Goal: Information Seeking & Learning: Learn about a topic

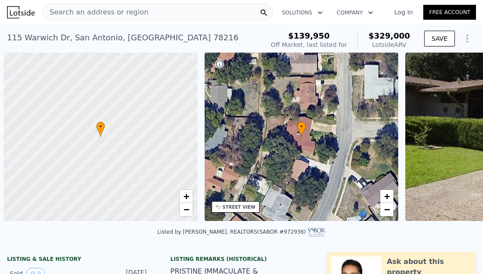
scroll to position [0, 4]
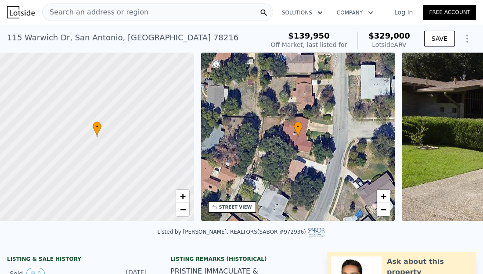
click at [124, 15] on span "Search an address or region" at bounding box center [96, 12] width 106 height 11
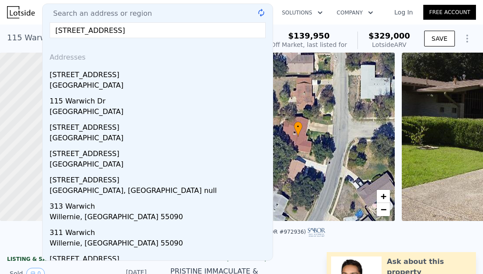
type input "203 warwich ave columbia tn"
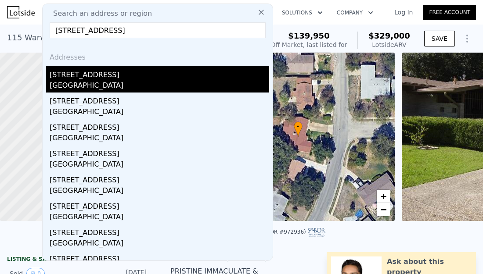
scroll to position [69, 0]
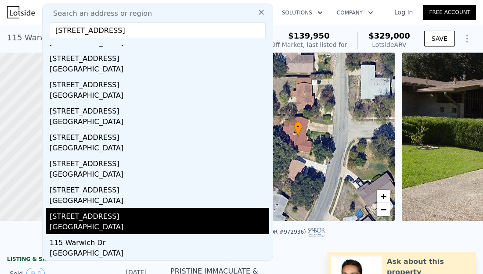
click at [95, 219] on div "203 Warwick Ave" at bounding box center [160, 215] width 220 height 14
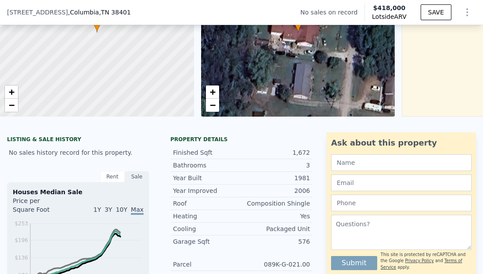
scroll to position [1, 0]
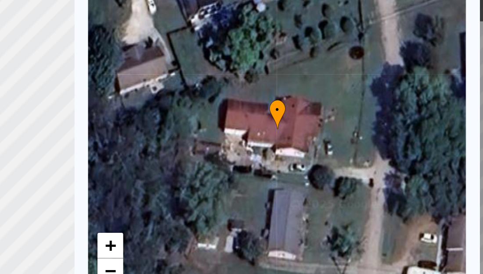
click at [320, 143] on div "• + −" at bounding box center [298, 136] width 194 height 169
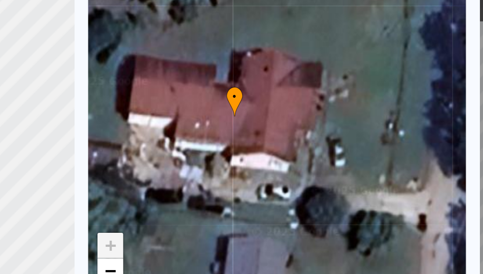
click at [324, 145] on div "• + −" at bounding box center [298, 136] width 194 height 169
click at [288, 154] on div "• + −" at bounding box center [298, 136] width 194 height 169
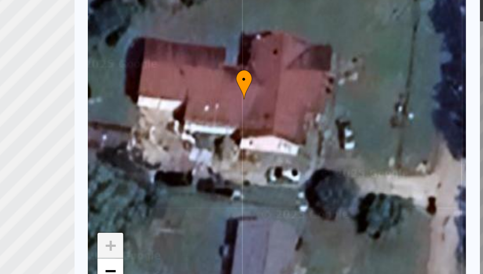
click at [311, 156] on div "• + −" at bounding box center [298, 136] width 194 height 169
click at [345, 158] on div "• + −" at bounding box center [298, 136] width 194 height 169
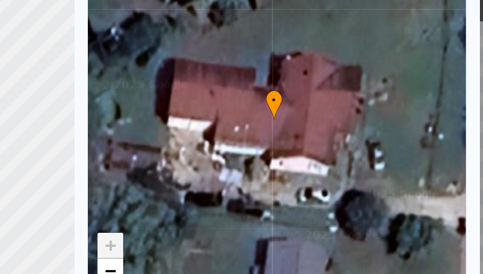
drag, startPoint x: 233, startPoint y: 129, endPoint x: 253, endPoint y: 142, distance: 24.4
click at [253, 142] on div "• + −" at bounding box center [298, 136] width 194 height 169
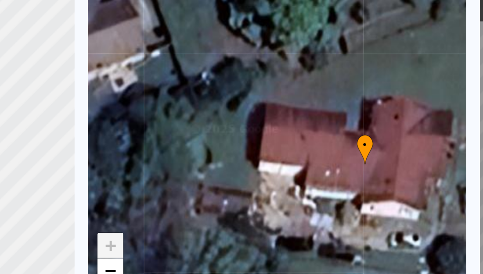
drag, startPoint x: 253, startPoint y: 142, endPoint x: 295, endPoint y: 162, distance: 46.1
click at [295, 162] on div "• + −" at bounding box center [298, 136] width 194 height 169
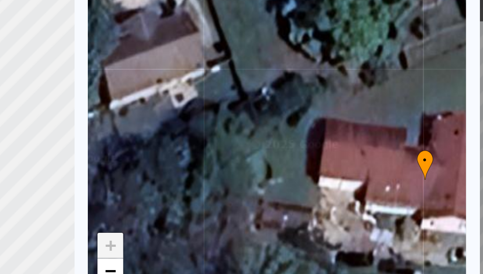
drag, startPoint x: 295, startPoint y: 162, endPoint x: 326, endPoint y: 170, distance: 31.8
click at [326, 170] on div "• + −" at bounding box center [298, 136] width 194 height 169
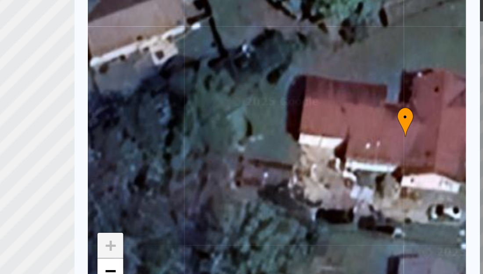
drag, startPoint x: 321, startPoint y: 165, endPoint x: 304, endPoint y: 130, distance: 38.5
click at [304, 130] on div "• + −" at bounding box center [298, 136] width 194 height 169
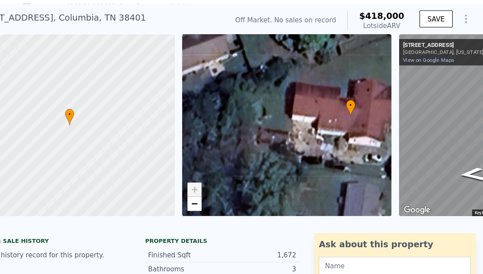
scroll to position [0, 123]
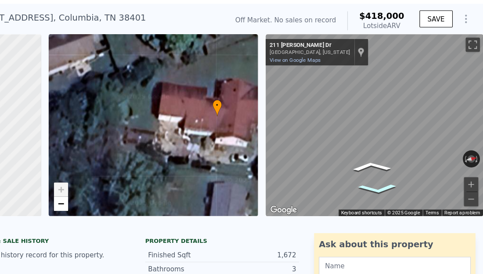
click at [385, 196] on icon "Go East, Elaine Dr" at bounding box center [385, 195] width 56 height 14
click at [385, 193] on icon "Go East, Elaine Dr" at bounding box center [385, 195] width 56 height 14
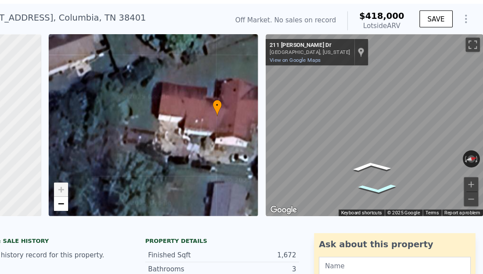
click at [385, 193] on icon "Go East, Elaine Dr" at bounding box center [385, 195] width 56 height 14
click at [417, 190] on icon "Go Northeast, Warwick Ave" at bounding box center [411, 189] width 59 height 20
click at [417, 185] on icon "Go North, Warwick Ave" at bounding box center [415, 184] width 44 height 18
click at [417, 185] on icon "Go North, Warwick Ave" at bounding box center [415, 183] width 46 height 18
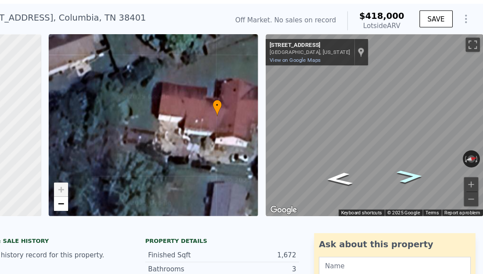
click at [417, 185] on icon "Go North, Warwick Ave" at bounding box center [414, 184] width 45 height 18
click at [417, 185] on icon "Go North, Warwick Ave" at bounding box center [414, 184] width 43 height 18
click at [417, 185] on icon "Go North, Warwick Ave" at bounding box center [415, 184] width 43 height 18
click at [417, 185] on icon "Go North, Warwick Ave" at bounding box center [414, 184] width 43 height 18
click at [417, 185] on icon "Go North, Warwick Ave" at bounding box center [415, 184] width 43 height 18
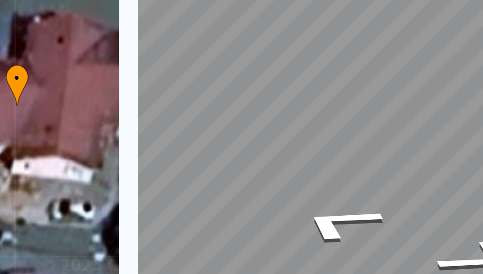
click at [281, 150] on div "← Move left → Move right ↑ Move up ↓ Move down + Zoom in - Zoom out 215 Elaine …" at bounding box center [378, 136] width 201 height 169
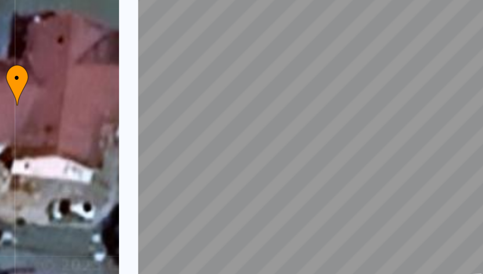
click at [209, 162] on div "• + − • + − ← Move left → Move right ↑ Move up ↓ Move down + Zoom in - Zoom out…" at bounding box center [241, 136] width 483 height 169
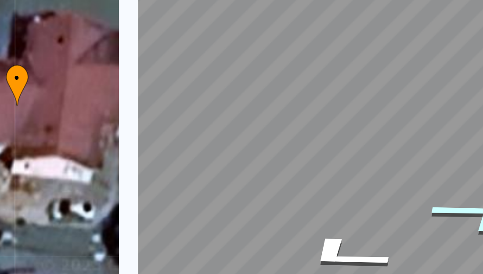
click at [407, 169] on icon "Go East, Elaine Dr" at bounding box center [407, 168] width 65 height 22
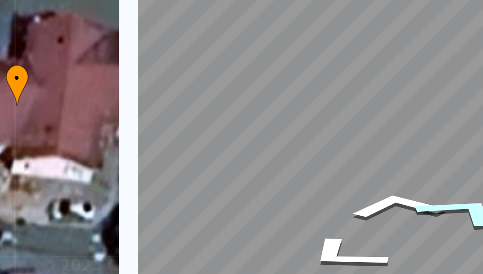
click at [407, 169] on icon "Go East, Elaine Dr" at bounding box center [402, 167] width 66 height 22
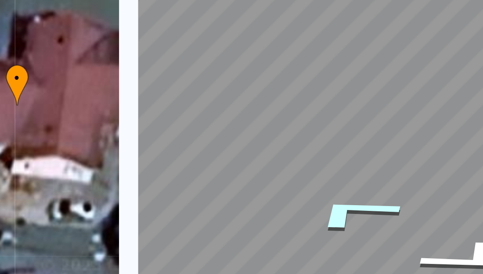
click at [356, 169] on icon "Go North, Warwick Ave" at bounding box center [361, 167] width 66 height 22
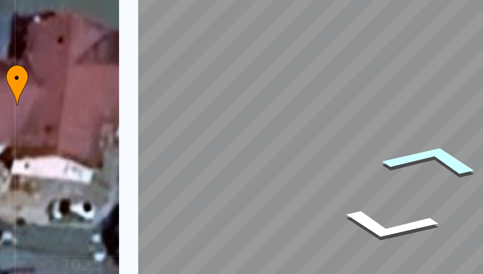
click at [391, 150] on icon "Go North, Warwick Ave" at bounding box center [390, 148] width 61 height 20
click at [392, 148] on icon "Go North, Warwick Ave" at bounding box center [391, 147] width 61 height 20
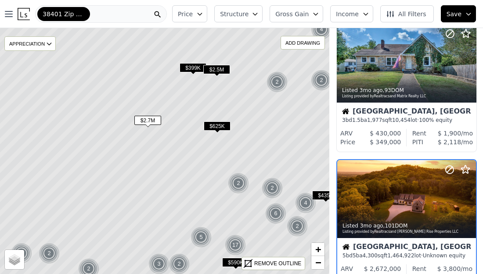
scroll to position [1036, 0]
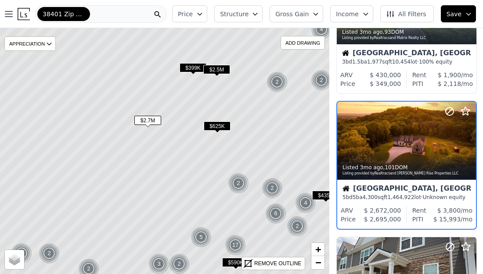
click at [191, 69] on span "$399K" at bounding box center [193, 67] width 27 height 9
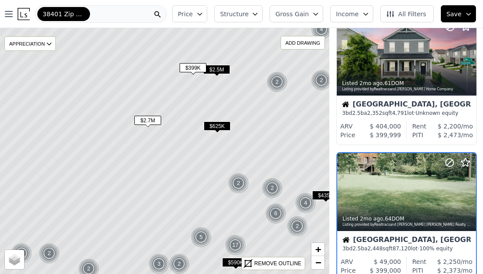
scroll to position [21, 0]
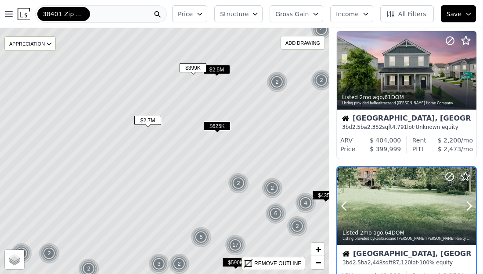
click at [368, 197] on button at bounding box center [354, 206] width 35 height 78
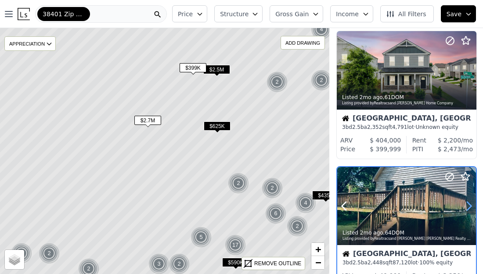
click at [465, 203] on icon at bounding box center [469, 206] width 14 height 14
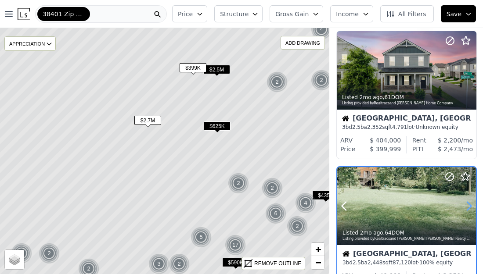
click at [465, 203] on icon at bounding box center [469, 206] width 14 height 14
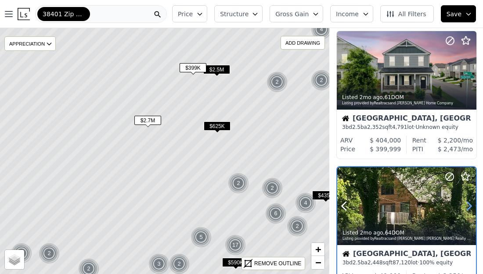
click at [465, 203] on icon at bounding box center [469, 206] width 14 height 14
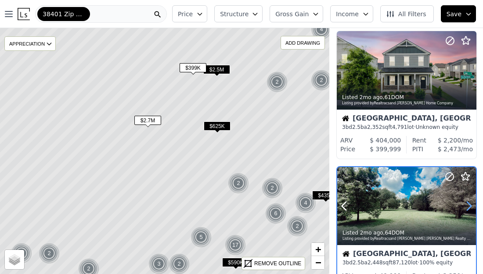
click at [465, 203] on icon at bounding box center [469, 206] width 14 height 14
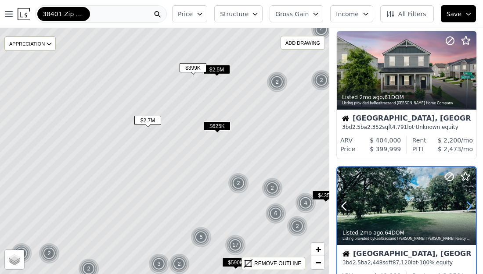
click at [465, 203] on icon at bounding box center [469, 206] width 14 height 14
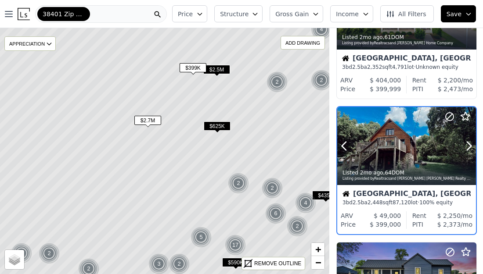
scroll to position [80, 0]
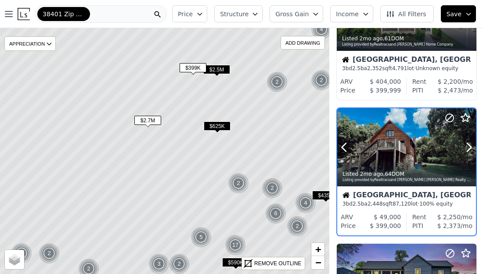
click at [394, 166] on div "Listed 2mo ago , 64 DOM Listing provided by Realtracs and [PERSON_NAME] [PERSON…" at bounding box center [406, 176] width 139 height 21
